Goal: Find specific page/section: Find specific page/section

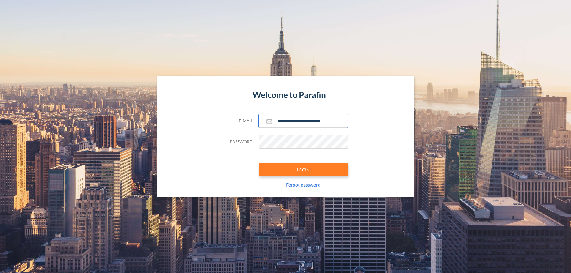
type input "**********"
click at [304, 170] on button "LOGIN" at bounding box center [303, 170] width 89 height 14
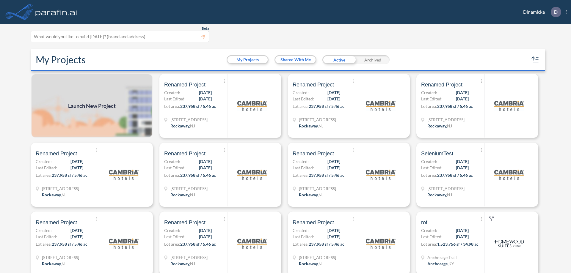
scroll to position [1, 0]
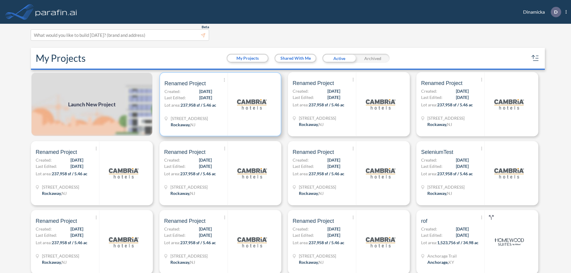
click at [219, 104] on p "Lot area: 237,958 sf / 5.46 ac" at bounding box center [196, 106] width 63 height 9
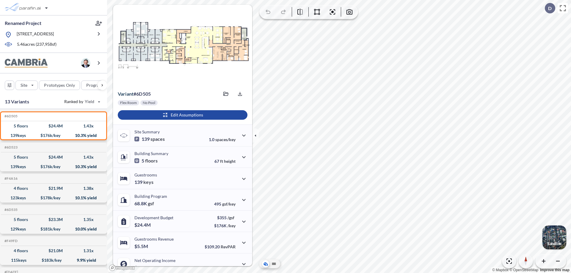
scroll to position [30, 0]
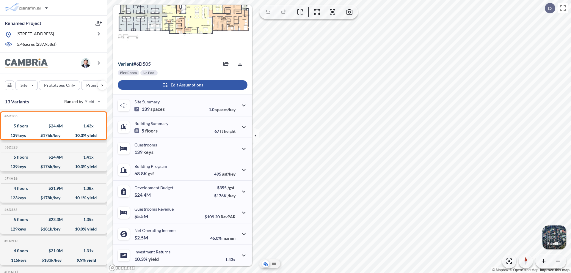
click at [182, 85] on div "button" at bounding box center [183, 85] width 130 height 10
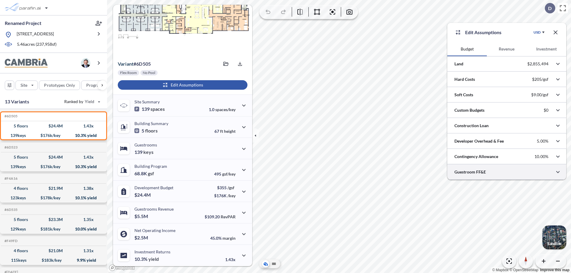
click at [507, 172] on div at bounding box center [507, 172] width 119 height 15
